Goal: Book appointment/travel/reservation

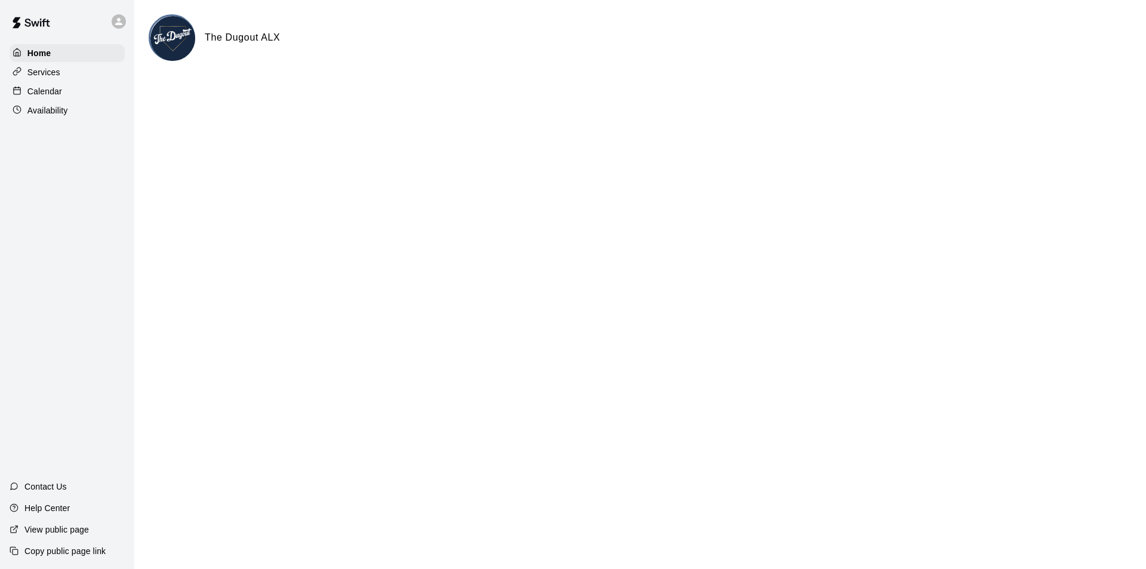
click at [57, 88] on p "Calendar" at bounding box center [44, 91] width 35 height 12
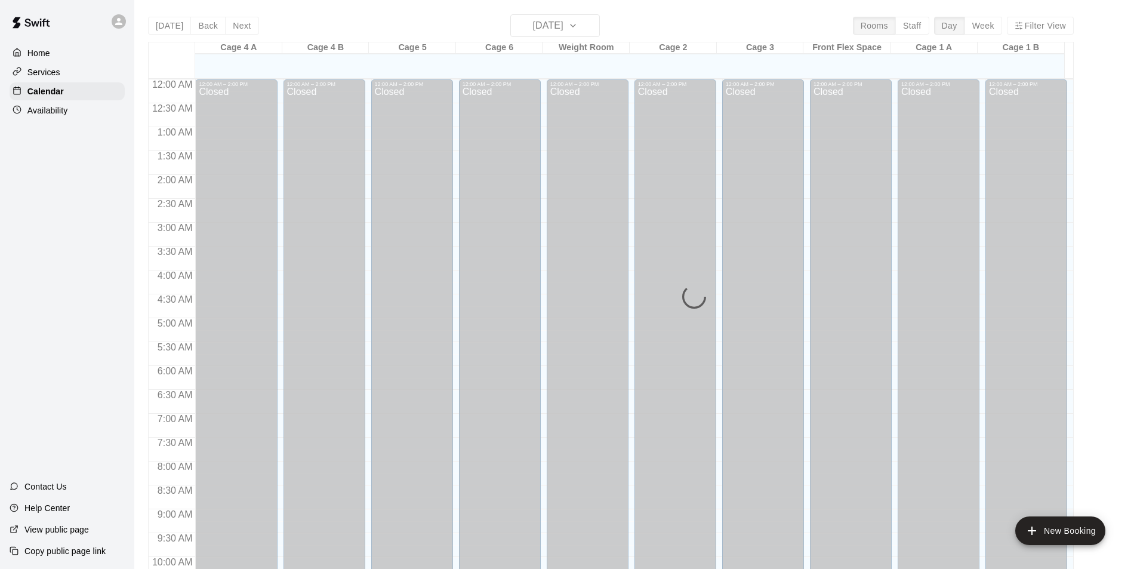
scroll to position [607, 0]
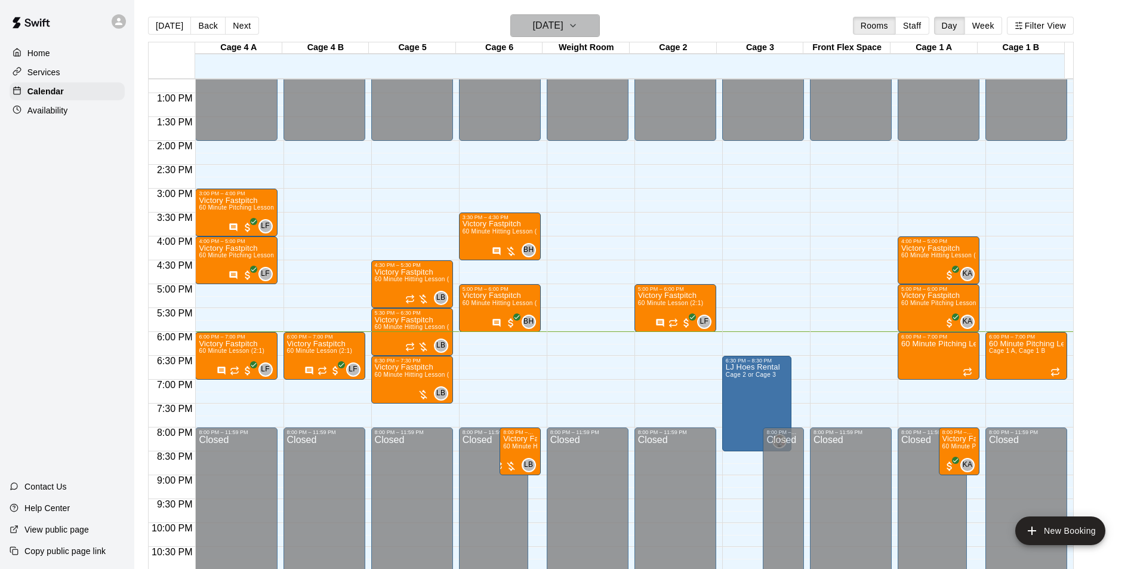
click at [562, 22] on h6 "[DATE]" at bounding box center [548, 25] width 30 height 17
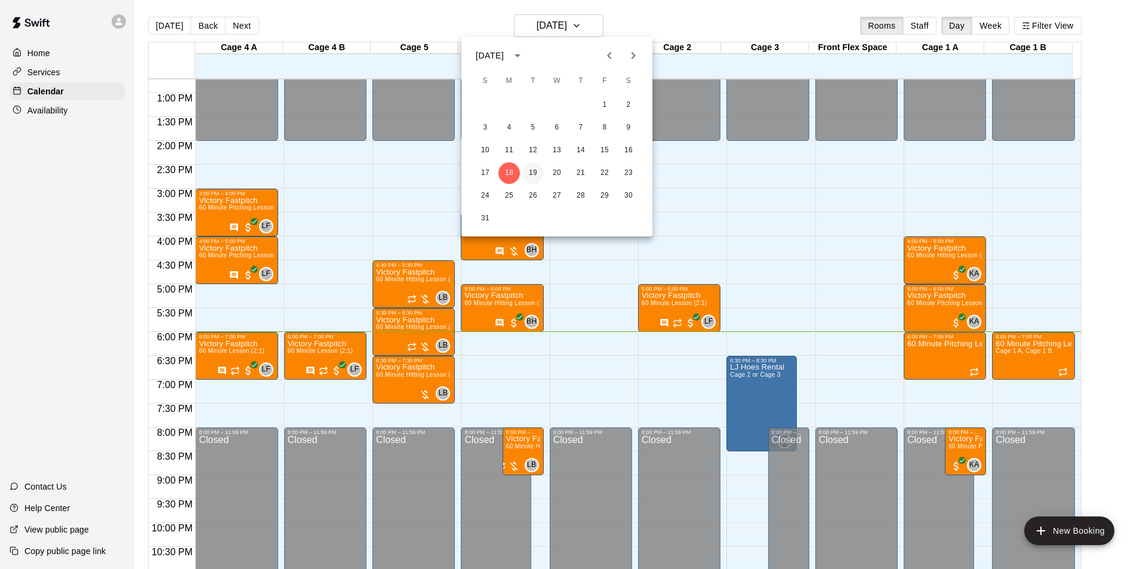
click at [538, 174] on button "19" at bounding box center [532, 172] width 21 height 21
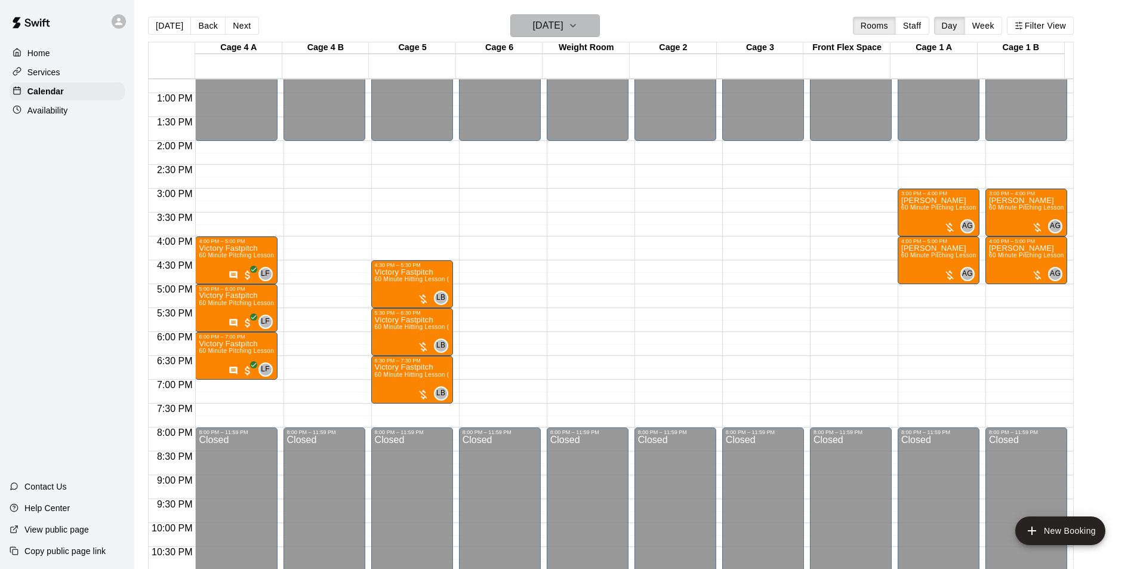
click at [563, 21] on h6 "[DATE]" at bounding box center [548, 25] width 30 height 17
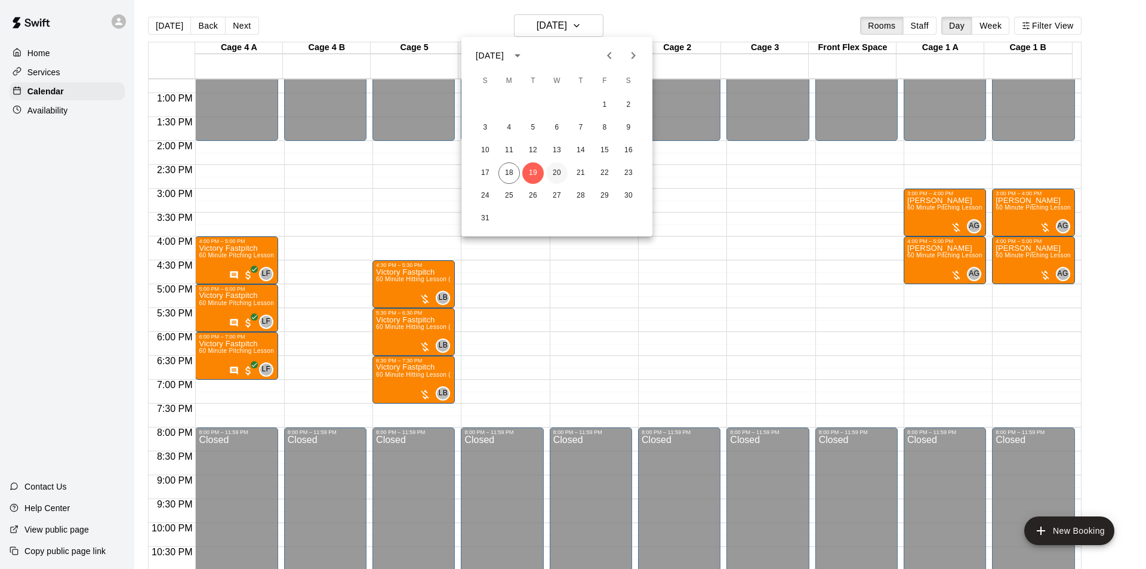
click at [554, 172] on button "20" at bounding box center [556, 172] width 21 height 21
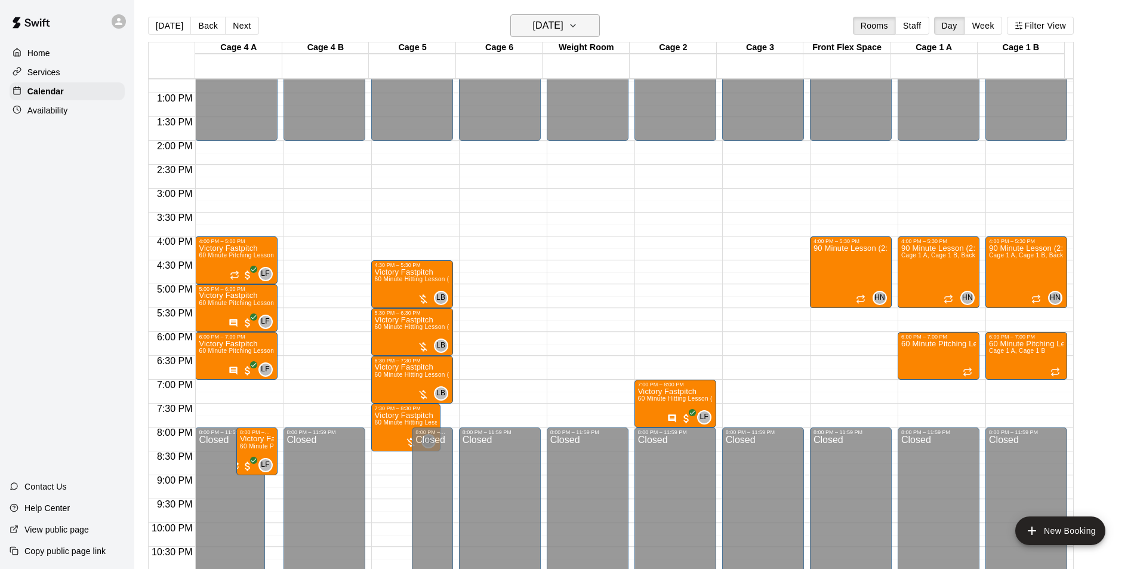
click at [578, 26] on icon "button" at bounding box center [573, 25] width 10 height 14
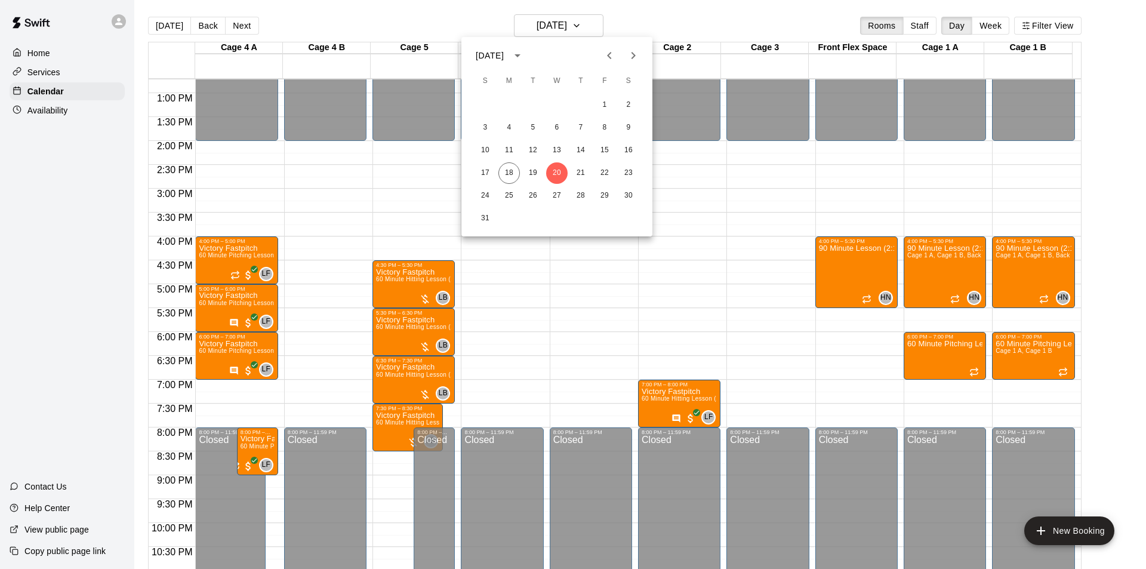
click at [705, 263] on div at bounding box center [573, 284] width 1146 height 569
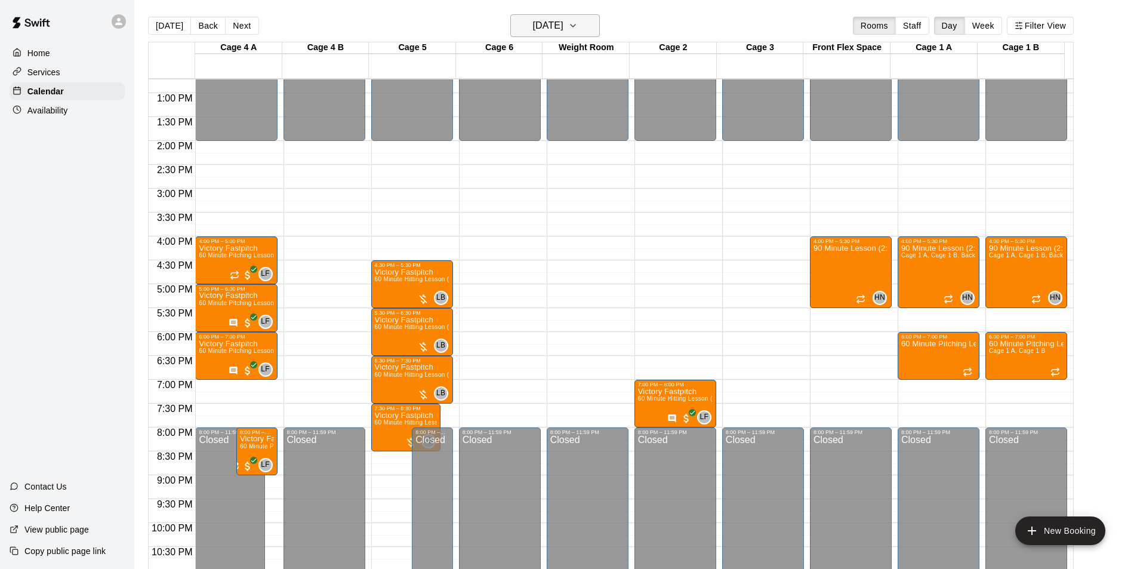
click at [598, 33] on button "[DATE]" at bounding box center [555, 25] width 90 height 23
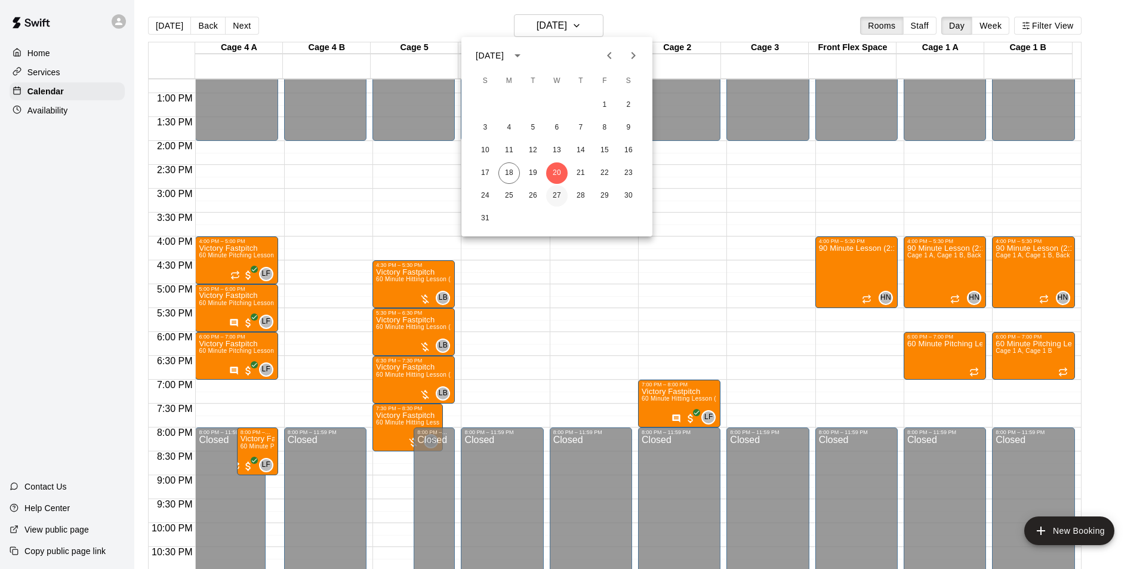
click at [553, 195] on button "27" at bounding box center [556, 195] width 21 height 21
